Goal: Transaction & Acquisition: Purchase product/service

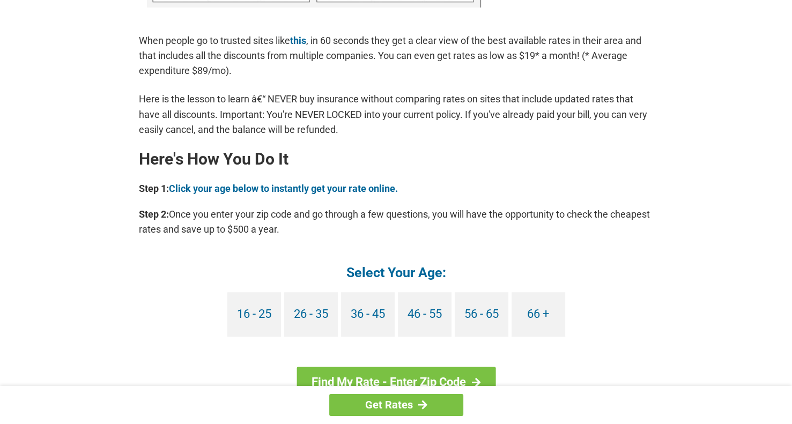
scroll to position [857, 0]
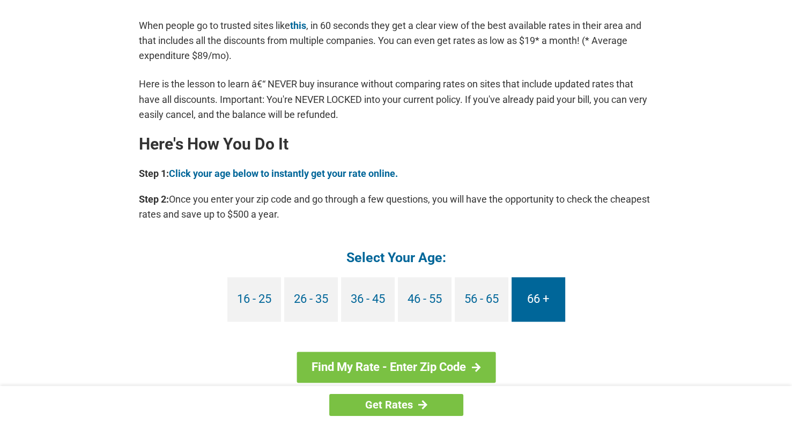
click at [532, 302] on link "66 +" at bounding box center [538, 299] width 54 height 44
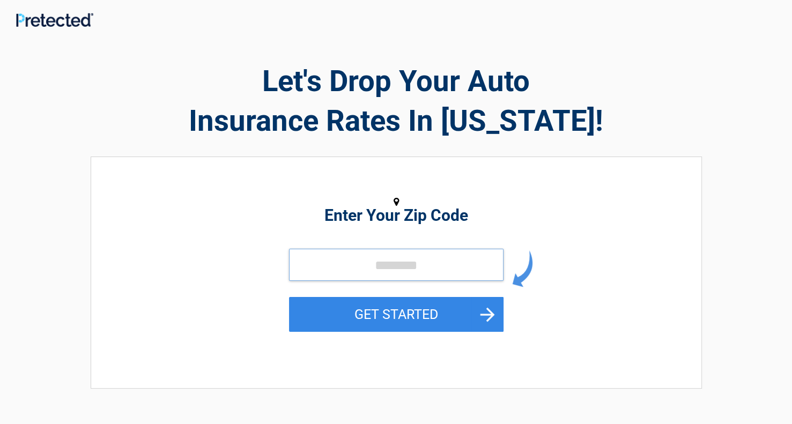
click at [310, 263] on input "tel" at bounding box center [396, 265] width 214 height 32
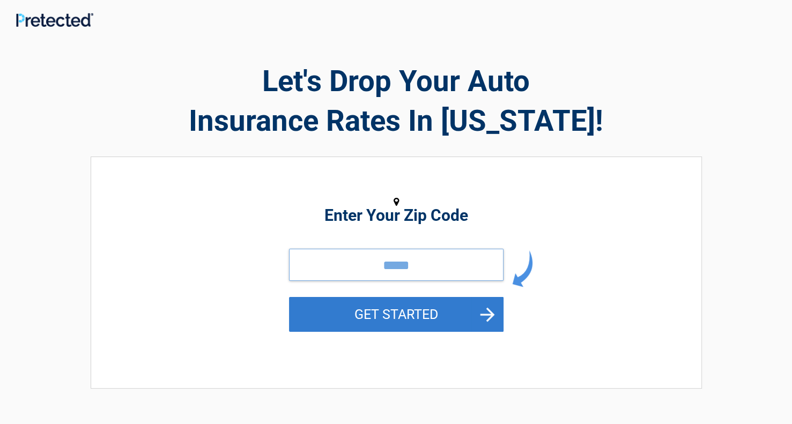
type input "*****"
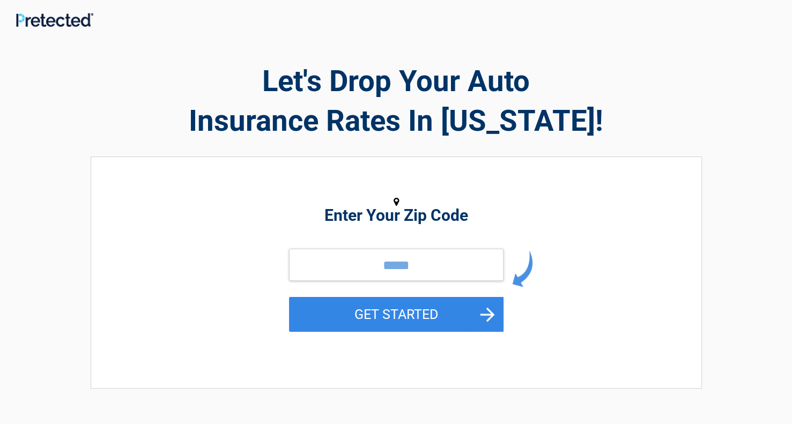
click at [336, 315] on button "GET STARTED" at bounding box center [396, 314] width 214 height 35
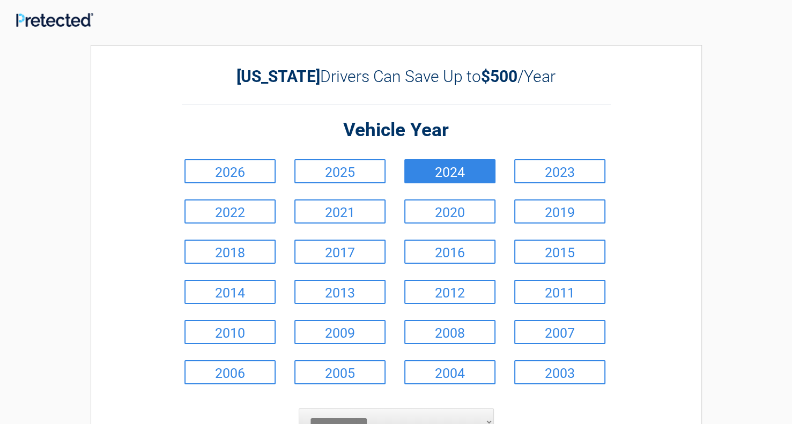
click at [455, 161] on link "2024" at bounding box center [449, 171] width 91 height 24
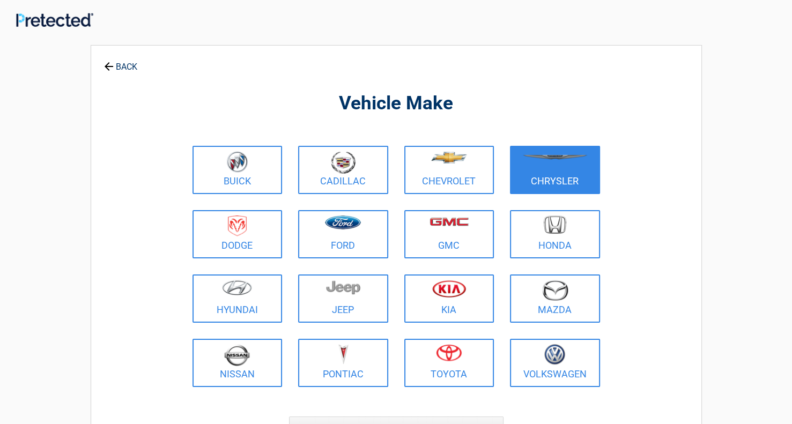
click at [559, 170] on figure at bounding box center [554, 163] width 77 height 24
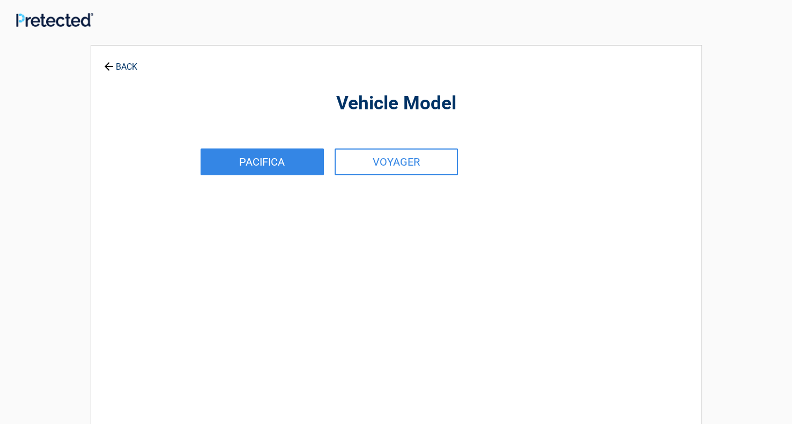
click at [292, 158] on link "PACIFICA" at bounding box center [261, 161] width 123 height 27
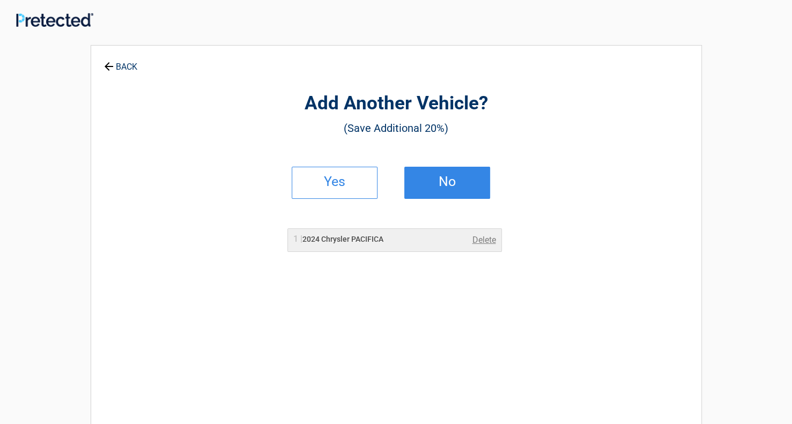
click at [461, 178] on h2 "No" at bounding box center [446, 182] width 63 height 8
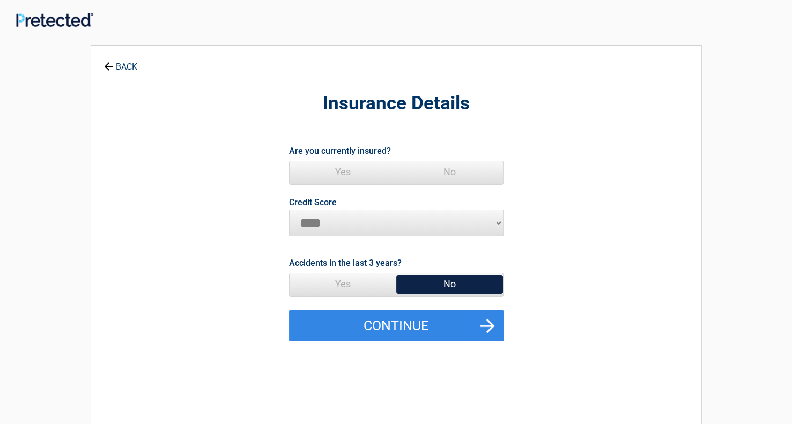
click at [348, 167] on span "Yes" at bounding box center [342, 171] width 107 height 21
